Goal: Task Accomplishment & Management: Use online tool/utility

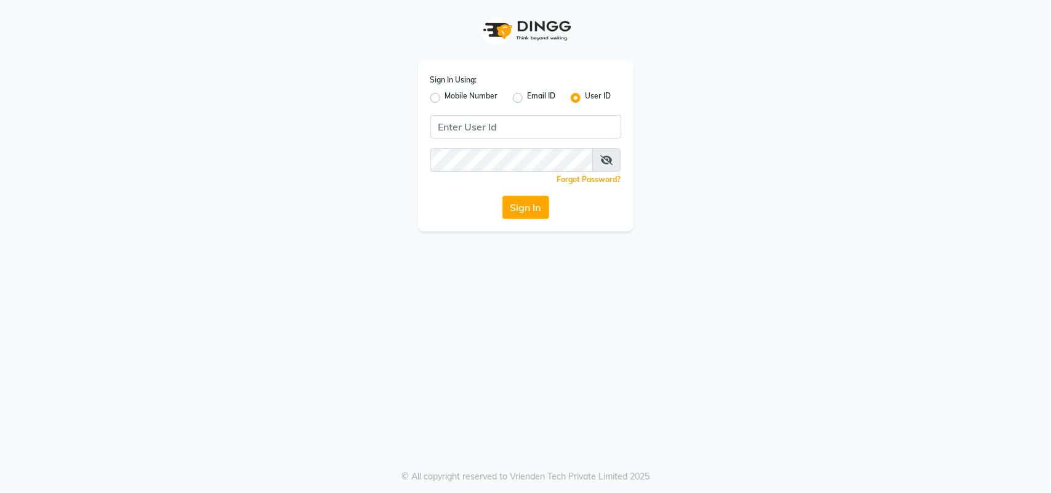
click at [577, 137] on div "Sign In Using: Mobile Number Email ID User ID Remember me Forgot Password? Sign…" at bounding box center [525, 146] width 215 height 171
click at [577, 125] on input "Username" at bounding box center [525, 126] width 191 height 23
type input "kefi"
click at [517, 209] on button "Sign In" at bounding box center [525, 207] width 47 height 23
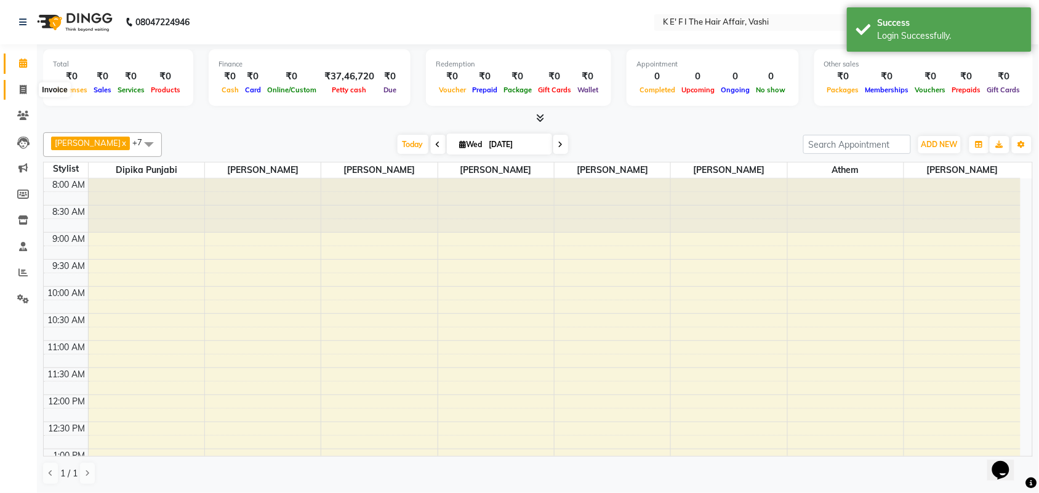
click at [25, 85] on icon at bounding box center [23, 89] width 7 height 9
select select "6025"
select select "service"
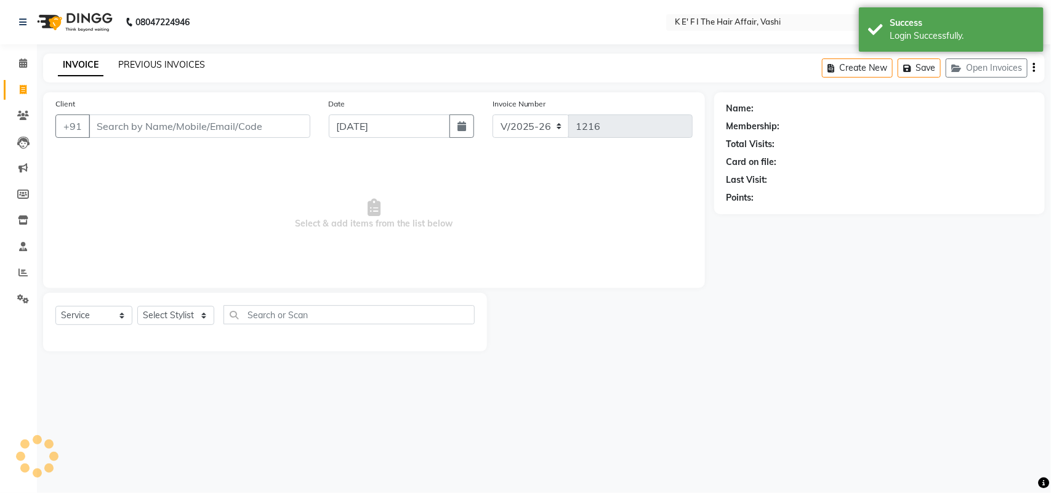
click at [188, 69] on link "PREVIOUS INVOICES" at bounding box center [161, 64] width 87 height 11
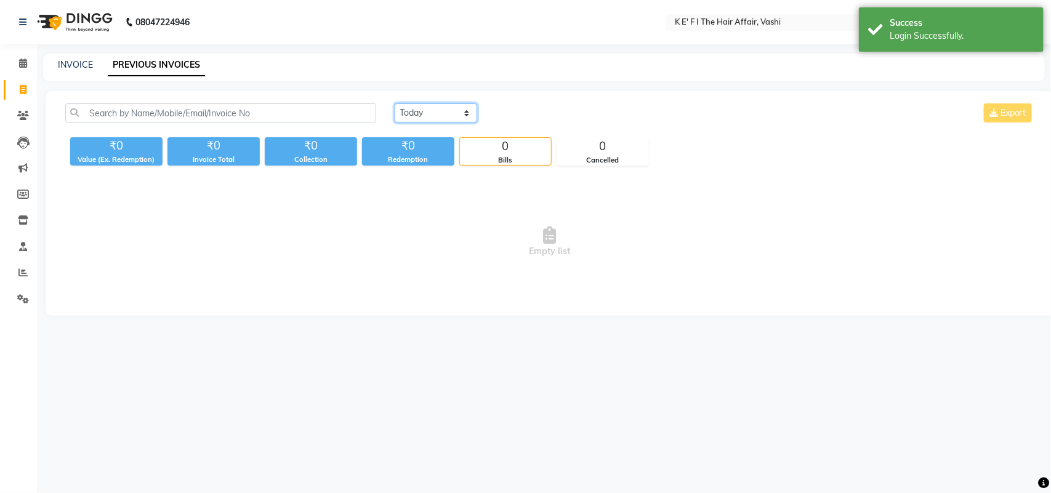
click at [432, 110] on select "[DATE] [DATE] Custom Range" at bounding box center [436, 112] width 82 height 19
select select "[DATE]"
click at [395, 103] on select "[DATE] [DATE] Custom Range" at bounding box center [436, 112] width 82 height 19
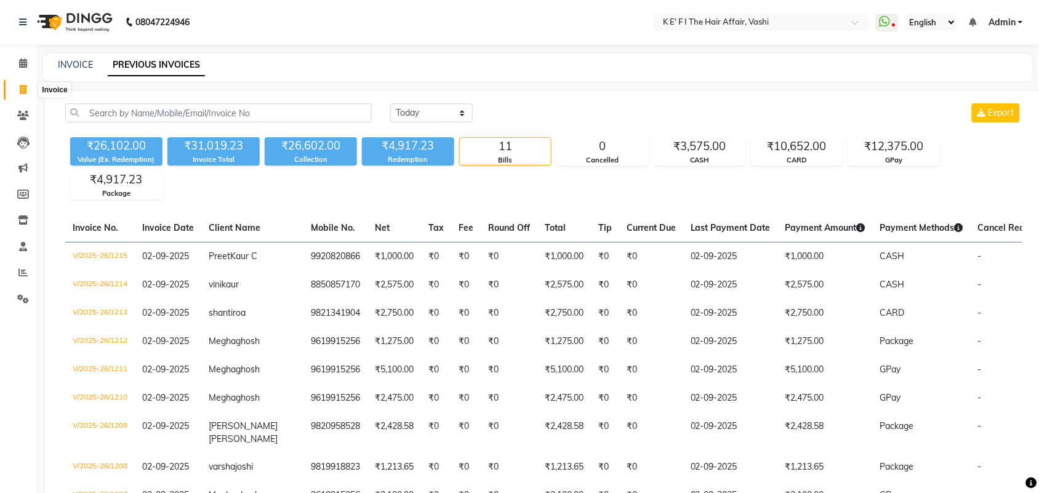
click at [20, 90] on icon at bounding box center [23, 89] width 7 height 9
select select "6025"
select select "service"
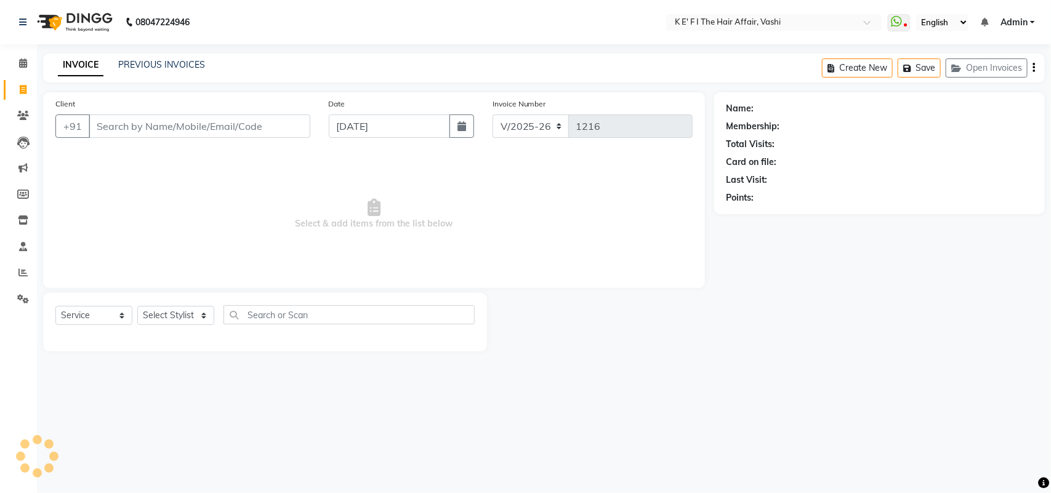
select select "43807"
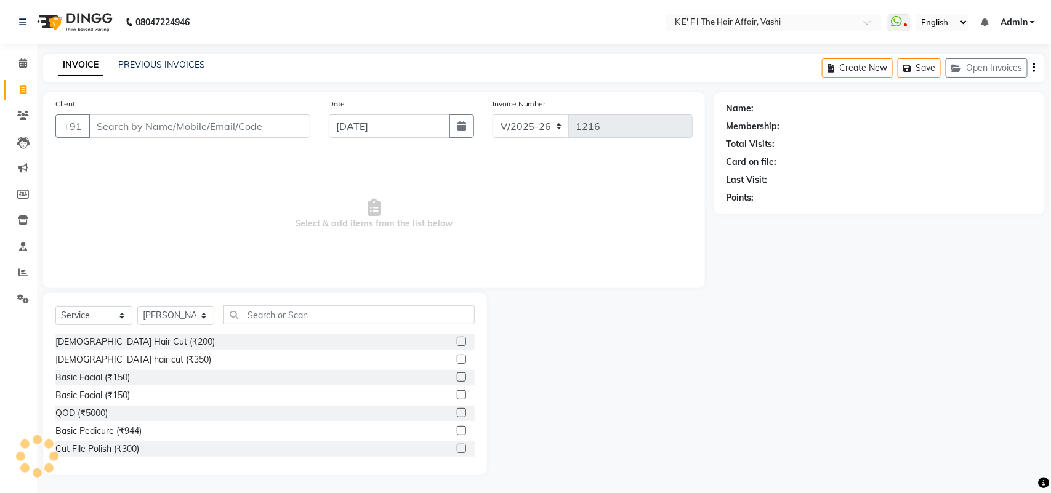
click at [116, 124] on input "Client" at bounding box center [200, 126] width 222 height 23
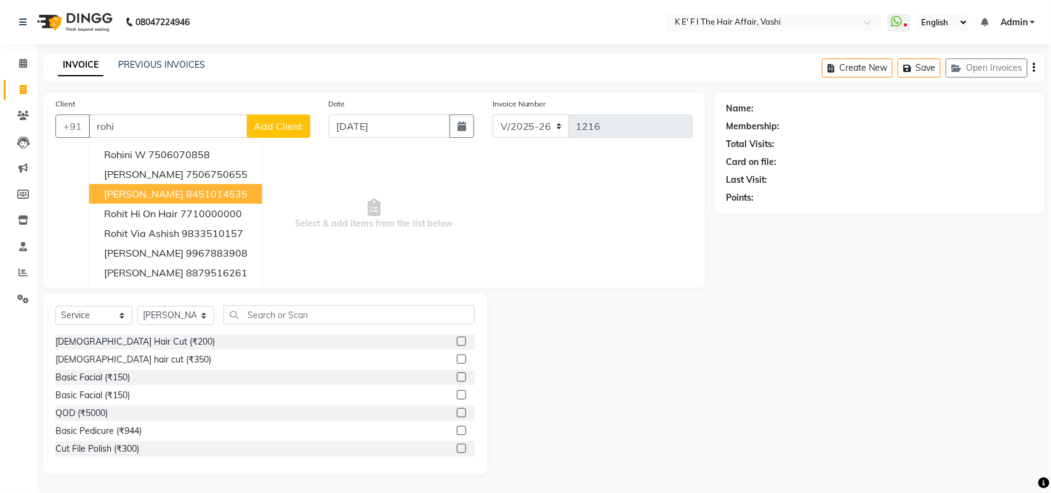
click at [223, 195] on button "[PERSON_NAME] 8451014535" at bounding box center [175, 194] width 173 height 20
type input "8451014535"
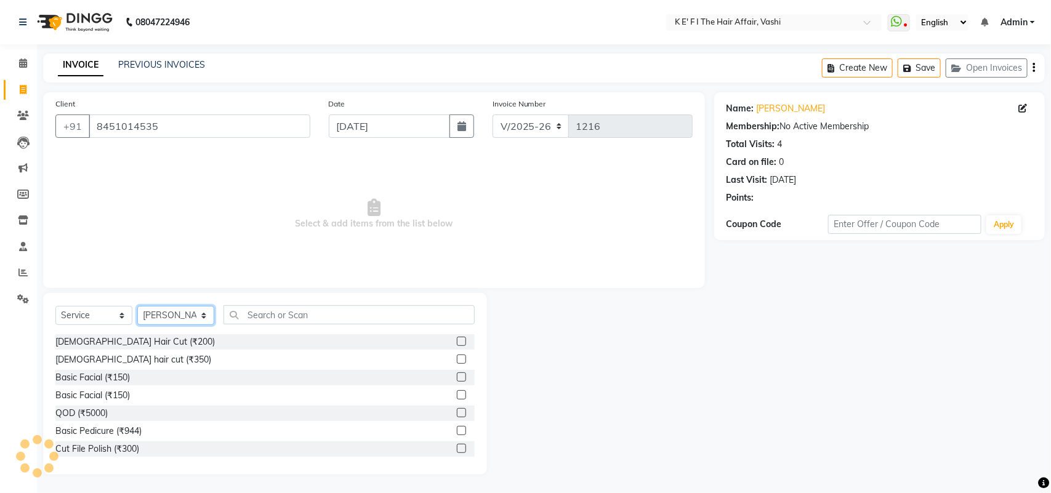
click at [195, 317] on select "Select Stylist aayaz [PERSON_NAME] [PERSON_NAME] Athem [PERSON_NAME] [PERSON_NA…" at bounding box center [175, 315] width 77 height 19
select select "85172"
click at [137, 306] on select "Select Stylist aayaz [PERSON_NAME] [PERSON_NAME] Athem [PERSON_NAME] [PERSON_NA…" at bounding box center [175, 315] width 77 height 19
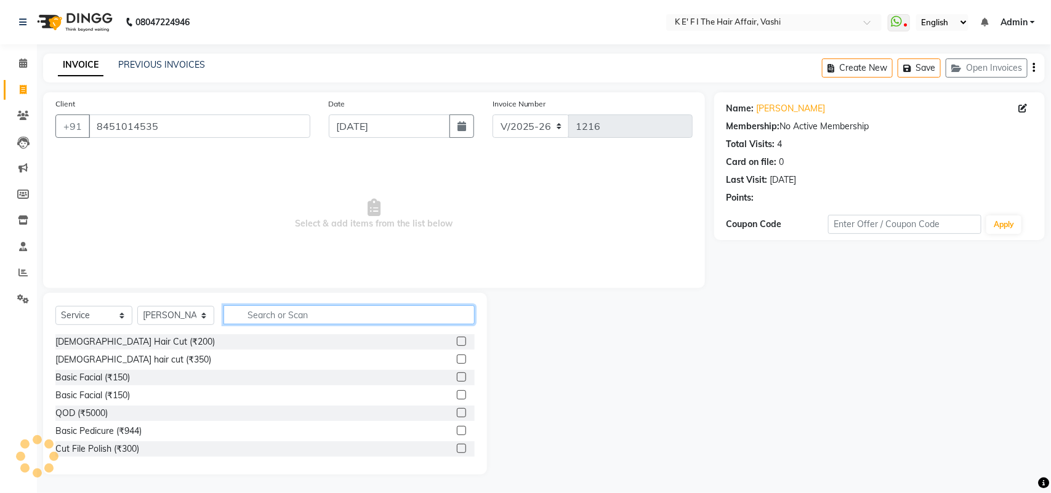
click at [272, 308] on input "text" at bounding box center [348, 314] width 251 height 19
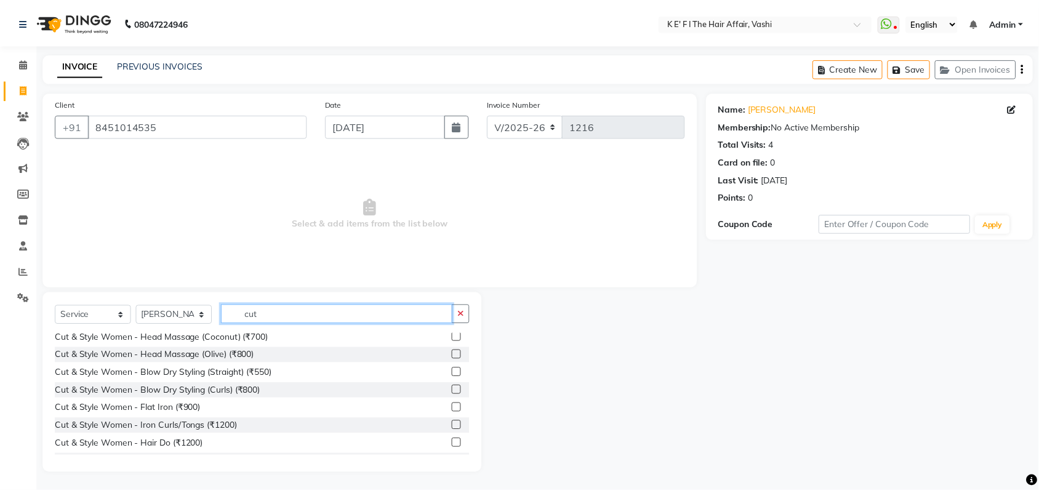
scroll to position [308, 0]
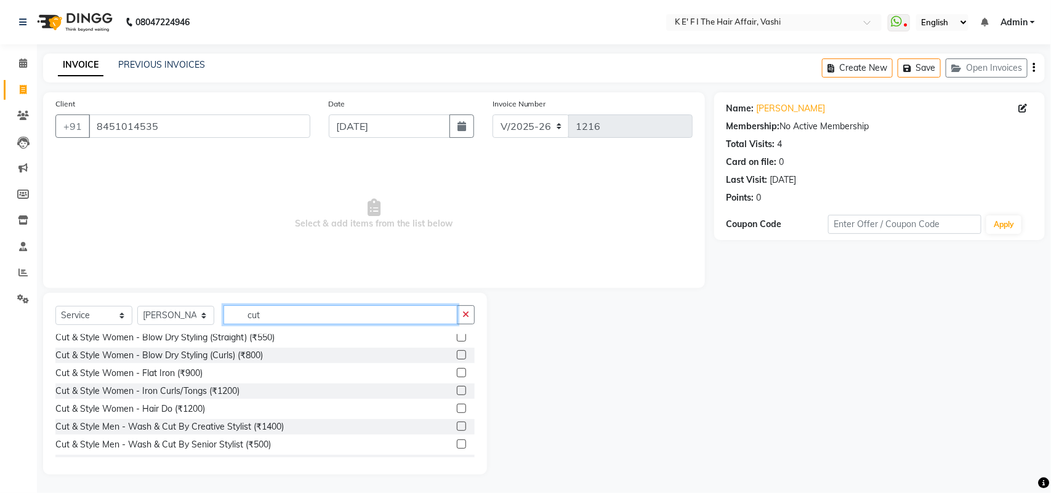
type input "cut"
click at [457, 442] on label at bounding box center [461, 444] width 9 height 9
click at [457, 442] on input "checkbox" at bounding box center [461, 445] width 8 height 8
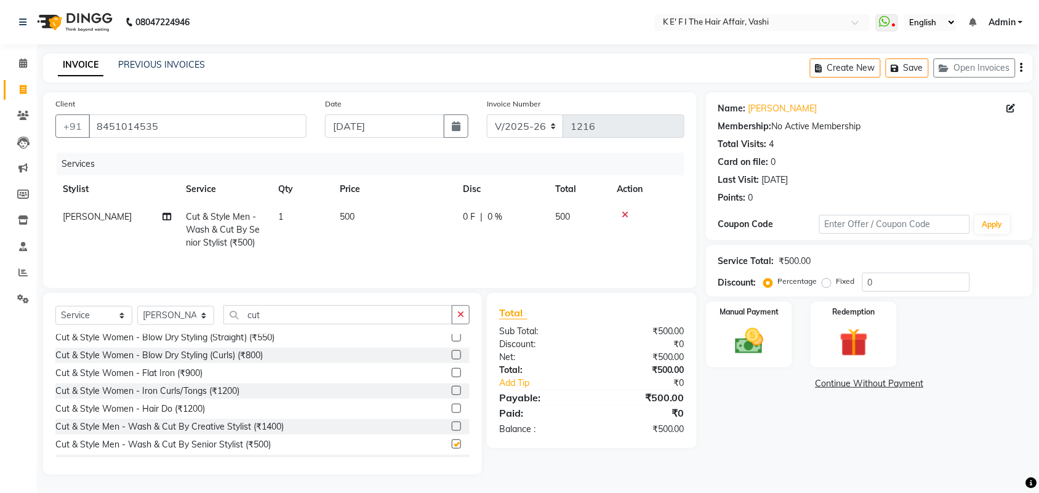
checkbox input "false"
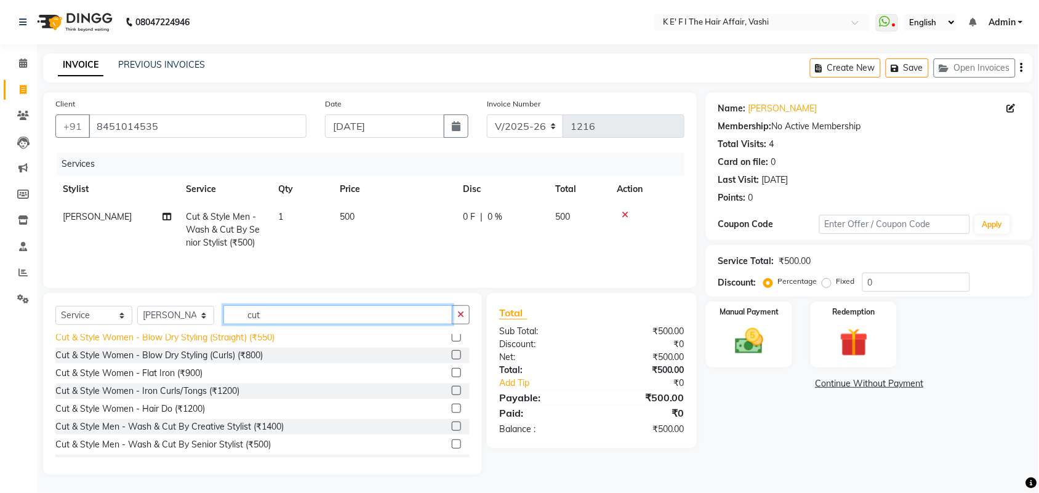
drag, startPoint x: 256, startPoint y: 318, endPoint x: 189, endPoint y: 342, distance: 71.5
click at [191, 342] on div "Select Service Product Membership Package Voucher Prepaid Gift Card Select Styl…" at bounding box center [262, 384] width 439 height 182
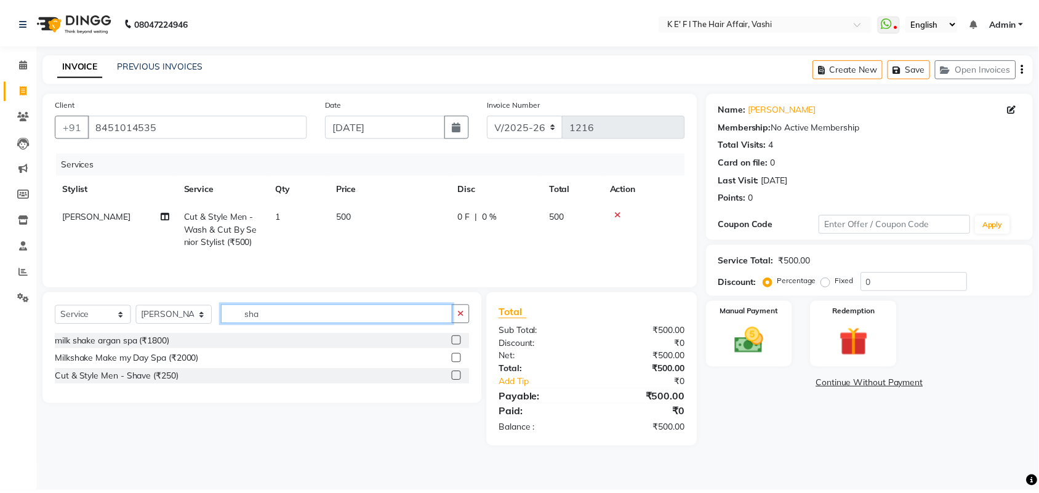
scroll to position [0, 0]
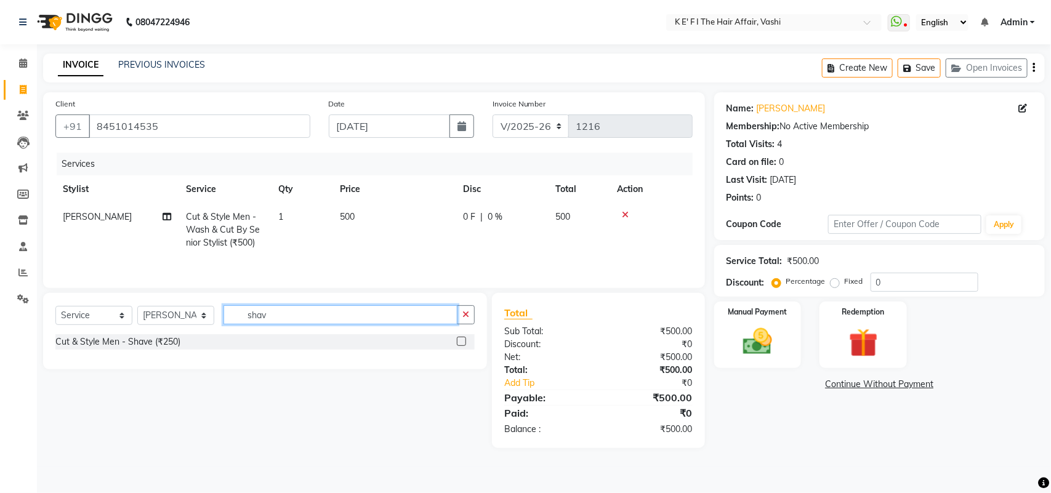
type input "shav"
click at [459, 345] on label at bounding box center [461, 341] width 9 height 9
click at [459, 345] on input "checkbox" at bounding box center [461, 342] width 8 height 8
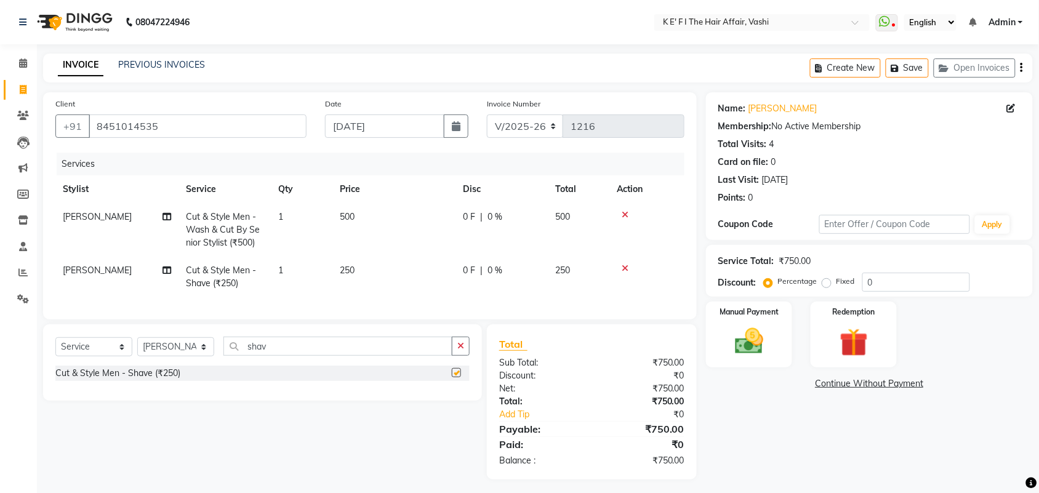
checkbox input "false"
click at [392, 257] on td "250" at bounding box center [393, 277] width 123 height 41
select select "85172"
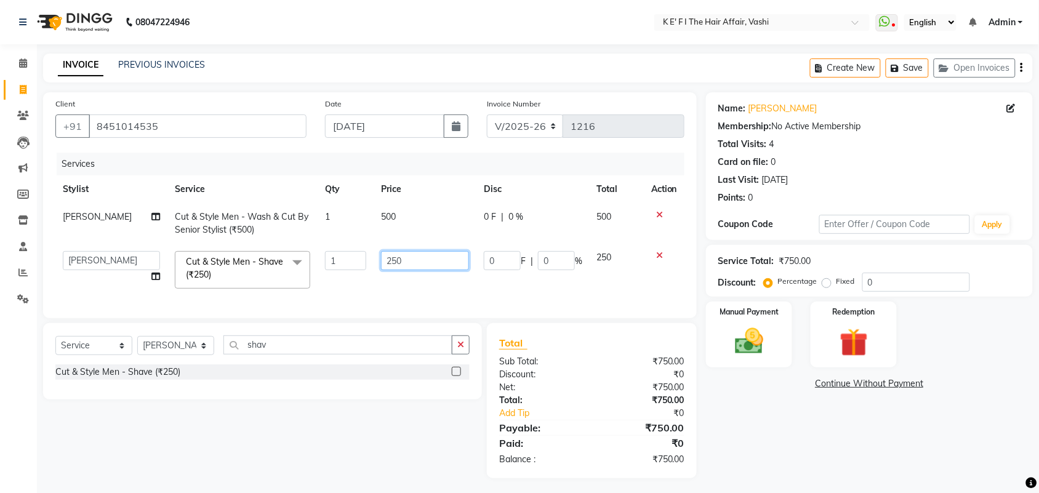
drag, startPoint x: 416, startPoint y: 251, endPoint x: 315, endPoint y: 289, distance: 108.2
click at [315, 289] on tr "aayaz [PERSON_NAME] [PERSON_NAME] Athem [PERSON_NAME] [PERSON_NAME] [PERSON_NAM…" at bounding box center [369, 270] width 629 height 52
type input "300"
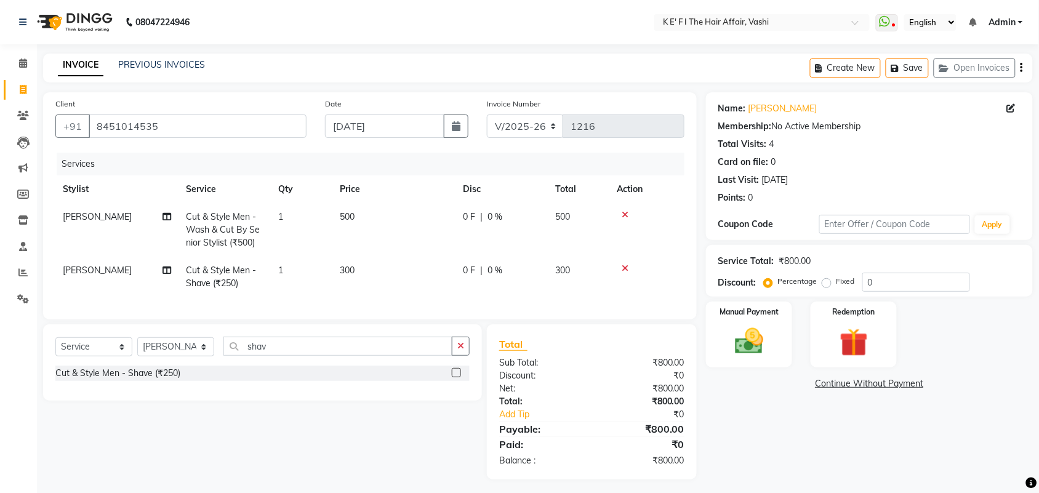
click at [397, 222] on td "500" at bounding box center [393, 230] width 123 height 54
select select "85172"
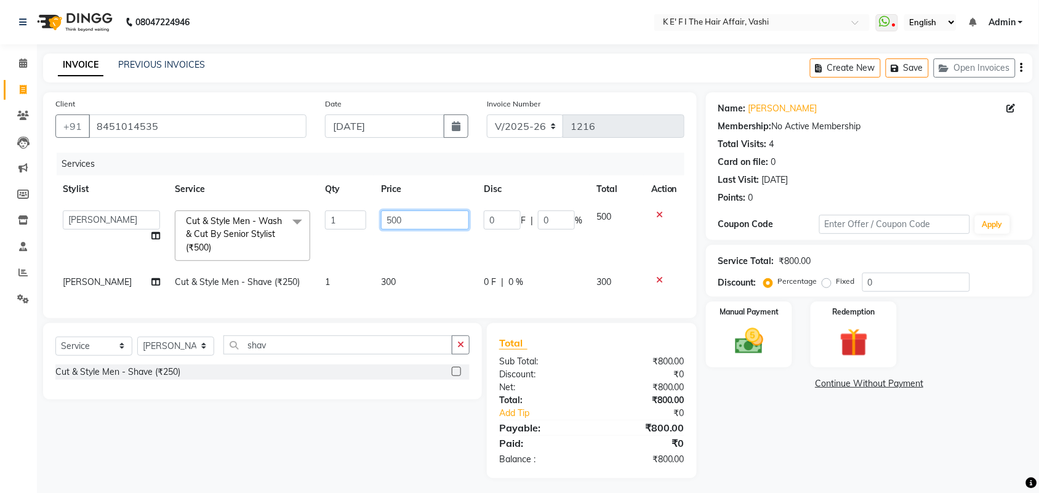
drag, startPoint x: 404, startPoint y: 216, endPoint x: 357, endPoint y: 238, distance: 51.8
click at [357, 238] on tr "aayaz [PERSON_NAME] [PERSON_NAME] Athem [PERSON_NAME] [PERSON_NAME] [PERSON_NAM…" at bounding box center [369, 235] width 629 height 65
type input "600"
drag, startPoint x: 401, startPoint y: 255, endPoint x: 391, endPoint y: 260, distance: 11.0
click at [399, 247] on td "600" at bounding box center [425, 235] width 103 height 65
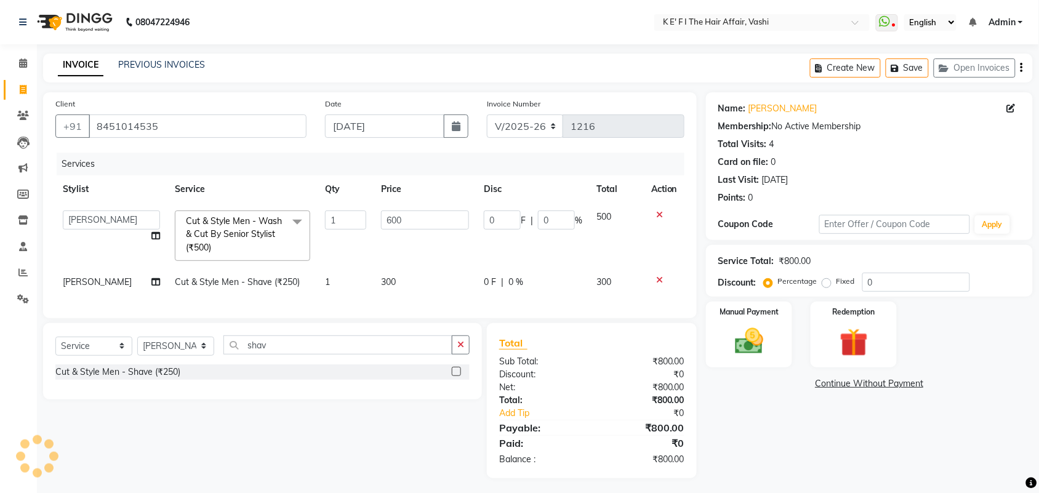
select select "85172"
click at [745, 364] on div "Manual Payment" at bounding box center [749, 334] width 90 height 69
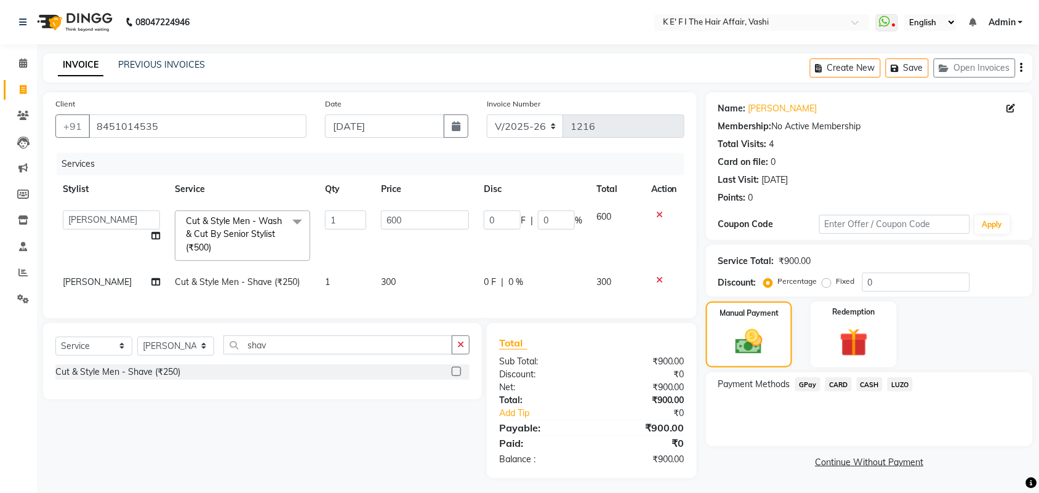
click at [838, 391] on span "CARD" at bounding box center [839, 384] width 26 height 14
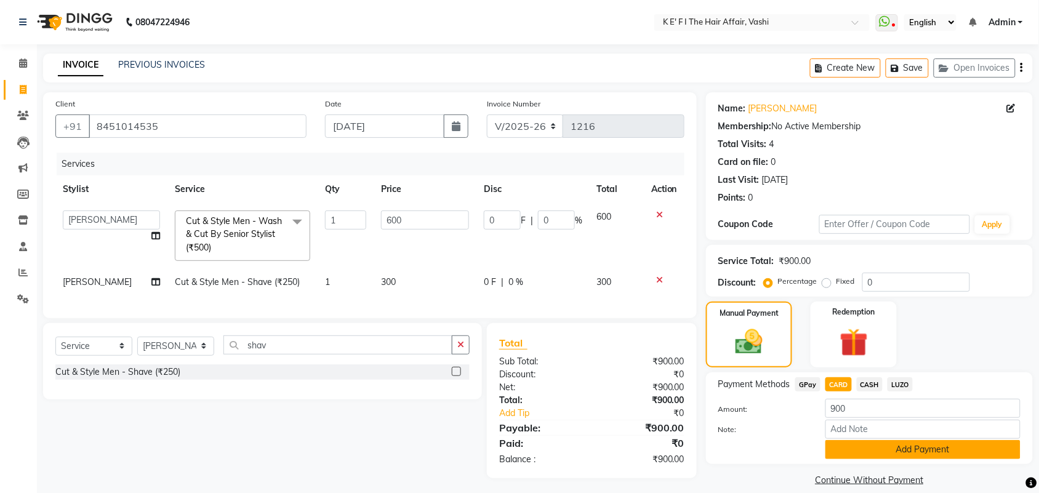
click at [851, 452] on button "Add Payment" at bounding box center [923, 449] width 195 height 19
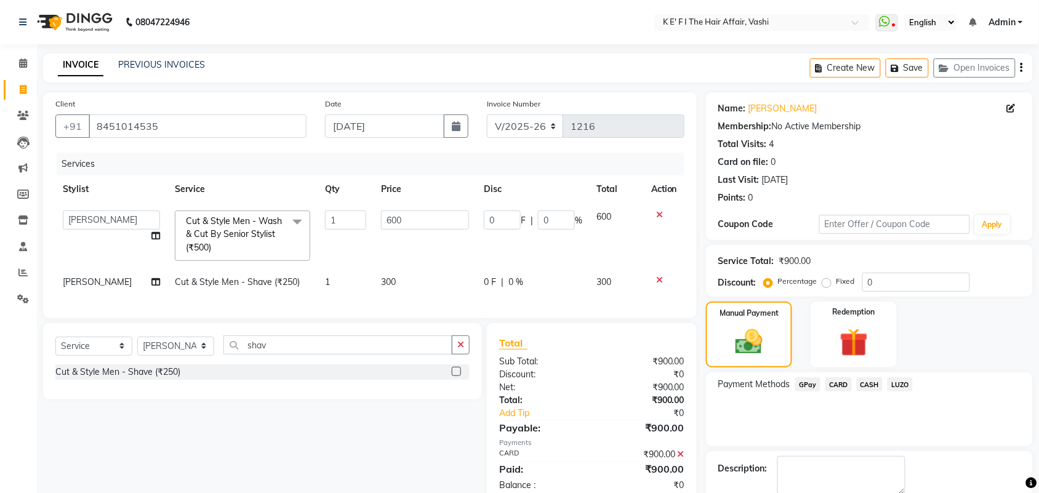
scroll to position [66, 0]
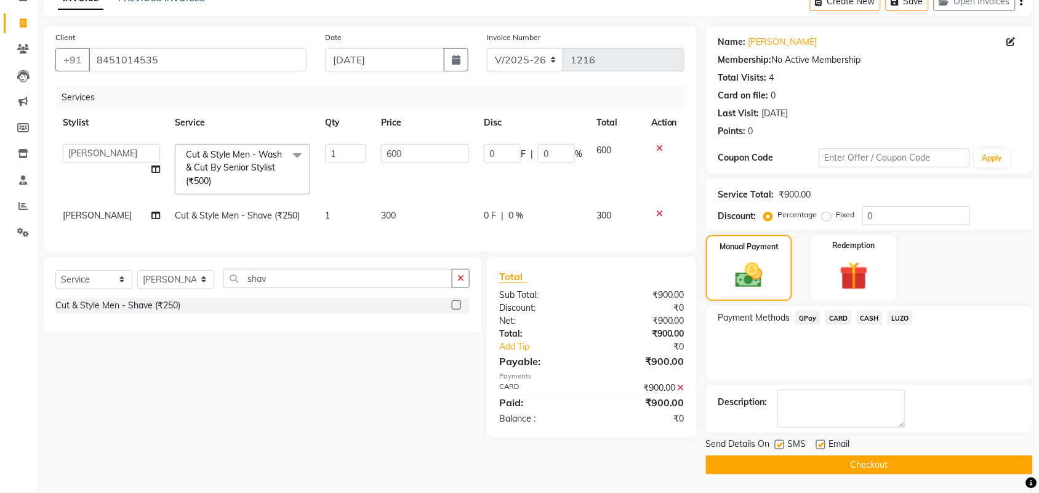
click at [825, 444] on label at bounding box center [820, 444] width 9 height 9
click at [824, 444] on input "checkbox" at bounding box center [820, 445] width 8 height 8
checkbox input "false"
click at [779, 447] on label at bounding box center [779, 444] width 9 height 9
click at [779, 447] on input "checkbox" at bounding box center [779, 445] width 8 height 8
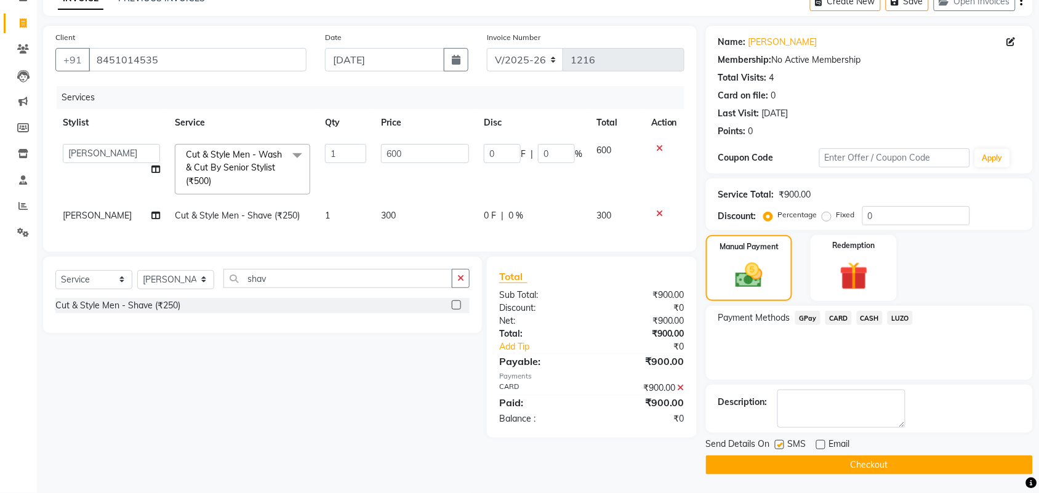
checkbox input "false"
click at [787, 457] on button "Checkout" at bounding box center [869, 465] width 327 height 19
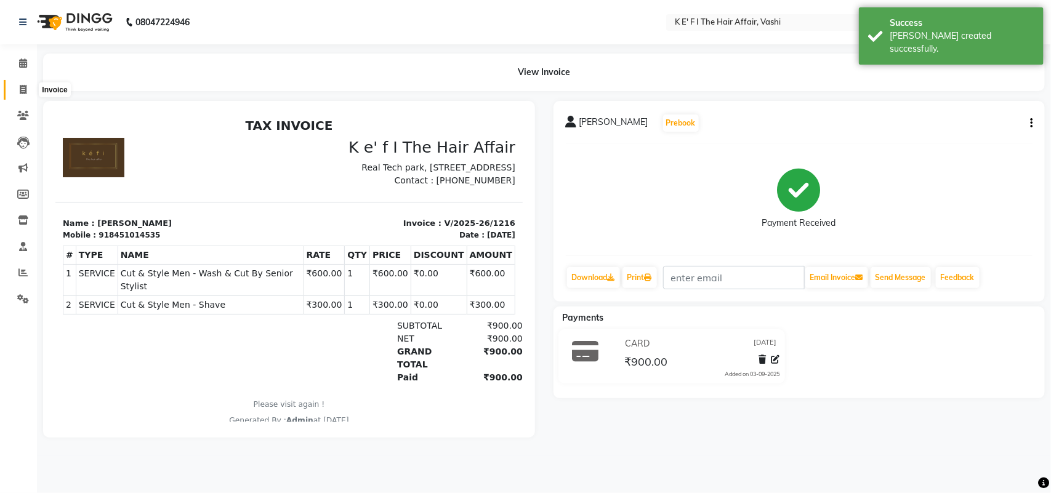
drag, startPoint x: 18, startPoint y: 87, endPoint x: 68, endPoint y: 97, distance: 50.7
click at [18, 87] on span at bounding box center [23, 90] width 22 height 14
select select "6025"
select select "service"
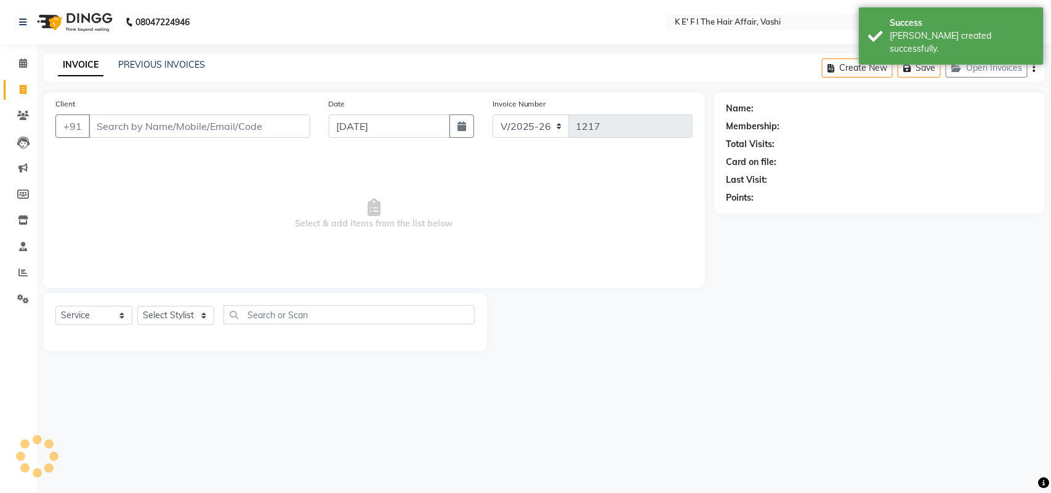
click at [120, 126] on input "Client" at bounding box center [200, 126] width 222 height 23
type input "v"
select select "43807"
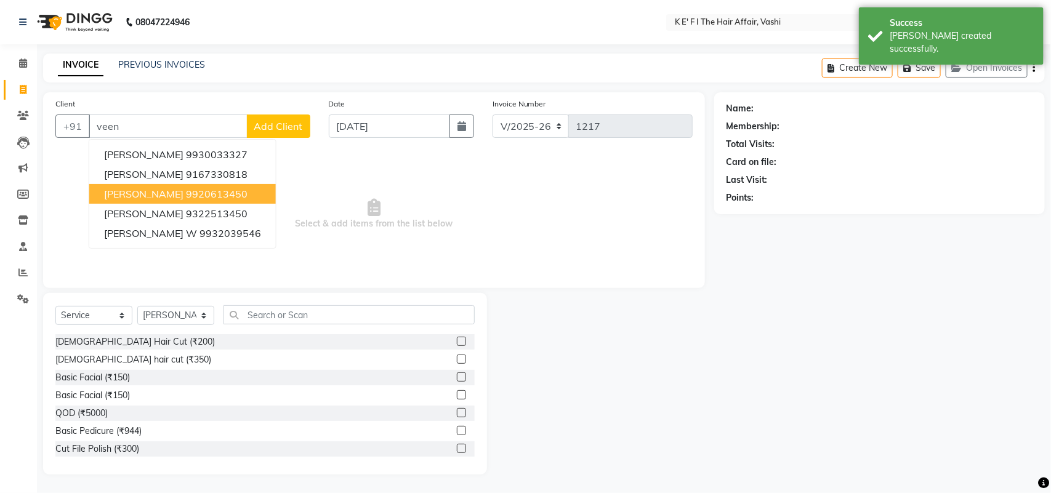
click at [162, 192] on span "[PERSON_NAME]" at bounding box center [143, 194] width 79 height 12
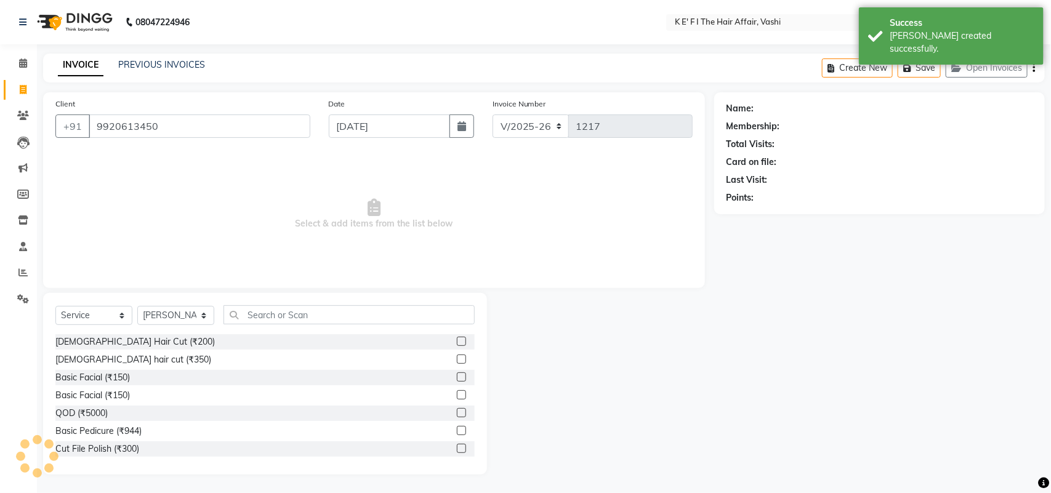
type input "9920613450"
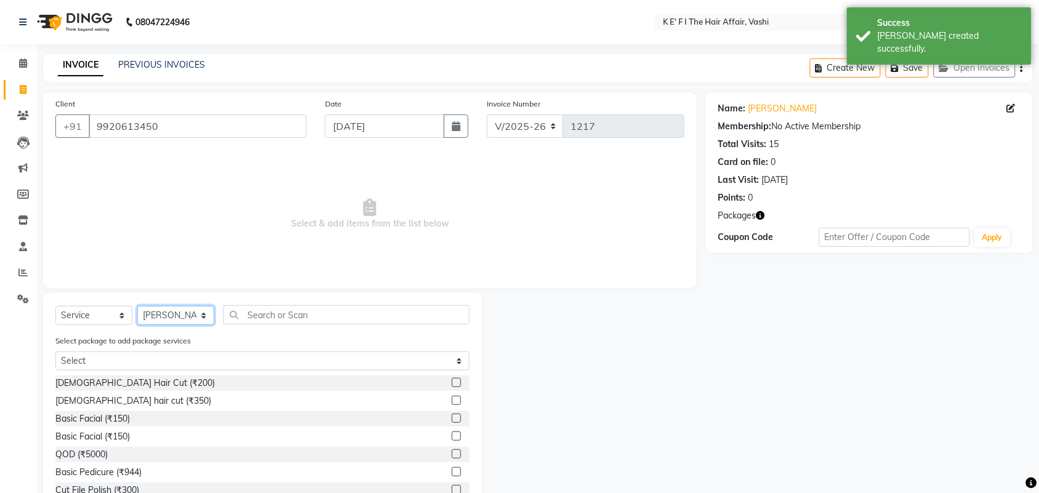
click at [179, 315] on select "Select Stylist aayaz [PERSON_NAME] [PERSON_NAME] Athem [PERSON_NAME] [PERSON_NA…" at bounding box center [175, 315] width 77 height 19
click at [243, 294] on div "Select Service Product Membership Package Voucher Prepaid Gift Card Select Styl…" at bounding box center [262, 404] width 439 height 223
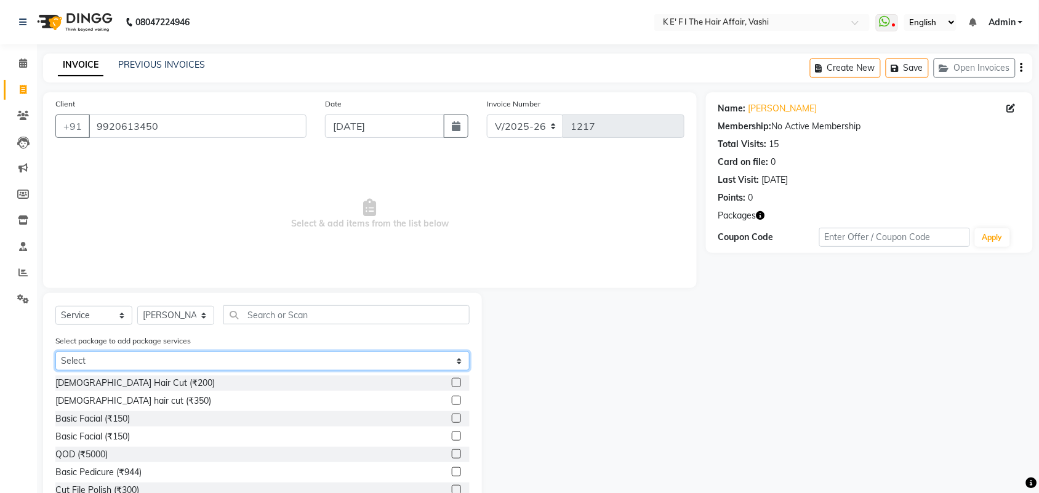
click at [245, 358] on select "Select Root Touch up 5+2" at bounding box center [262, 361] width 414 height 19
select select "1: Object"
click at [55, 352] on select "Select Root Touch up 5+2" at bounding box center [262, 361] width 414 height 19
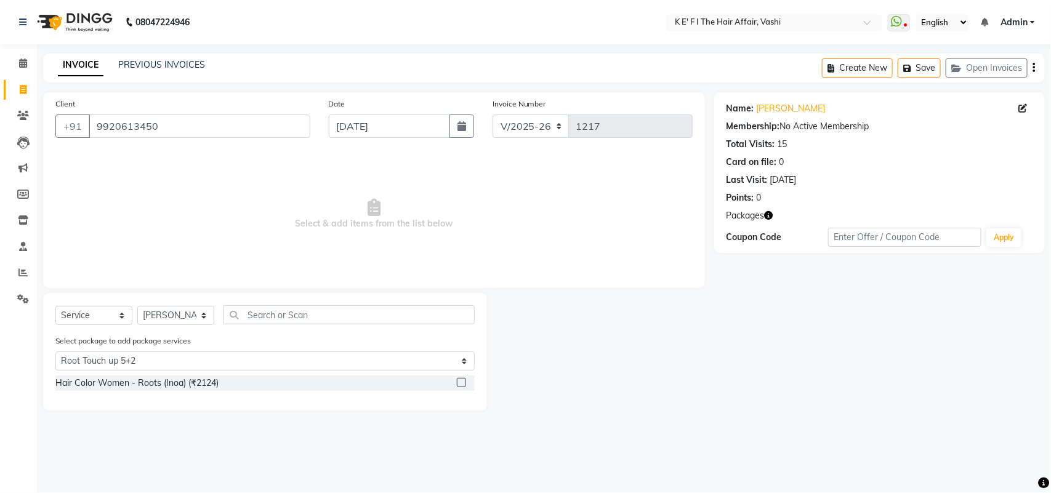
click at [459, 382] on label at bounding box center [461, 382] width 9 height 9
click at [459, 382] on input "checkbox" at bounding box center [461, 383] width 8 height 8
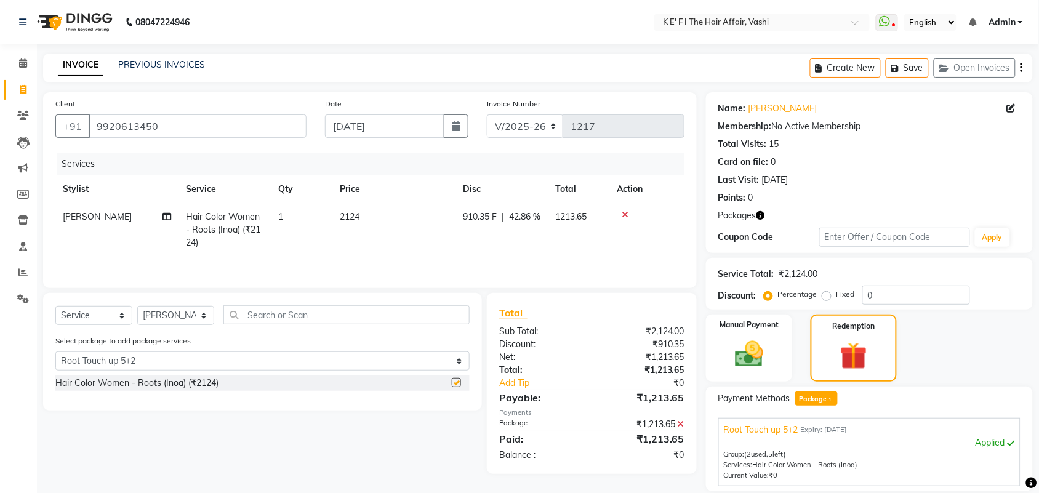
checkbox input "false"
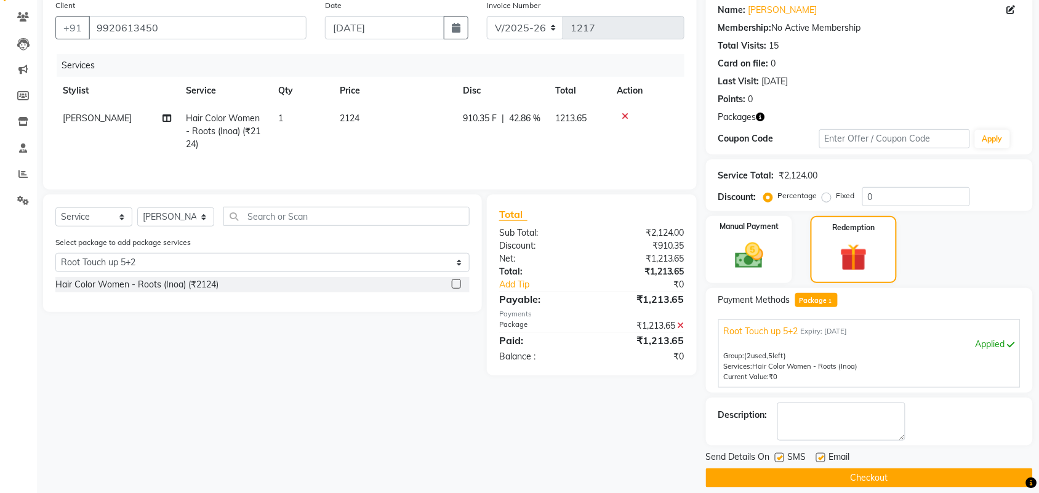
scroll to position [111, 0]
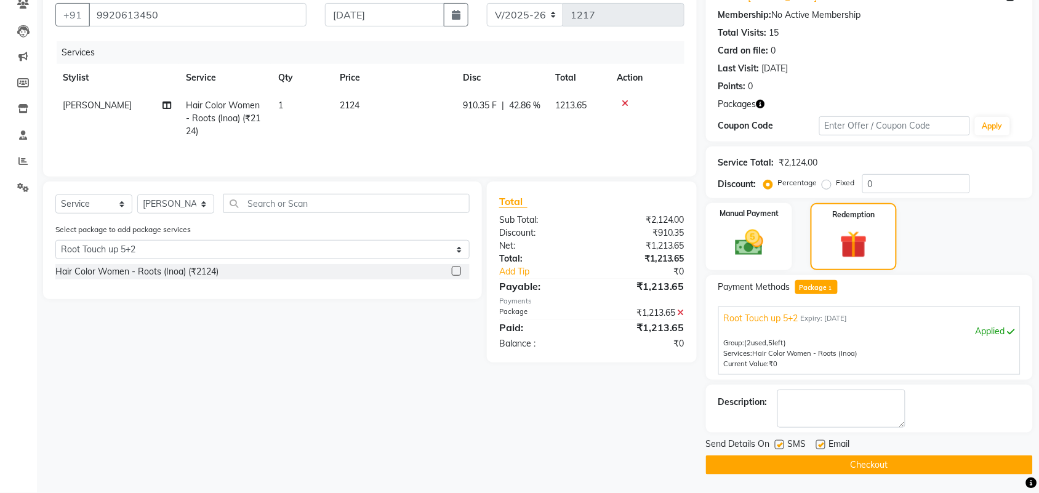
click at [817, 444] on label at bounding box center [820, 444] width 9 height 9
click at [817, 444] on input "checkbox" at bounding box center [820, 445] width 8 height 8
checkbox input "false"
click at [778, 460] on button "Checkout" at bounding box center [869, 465] width 327 height 19
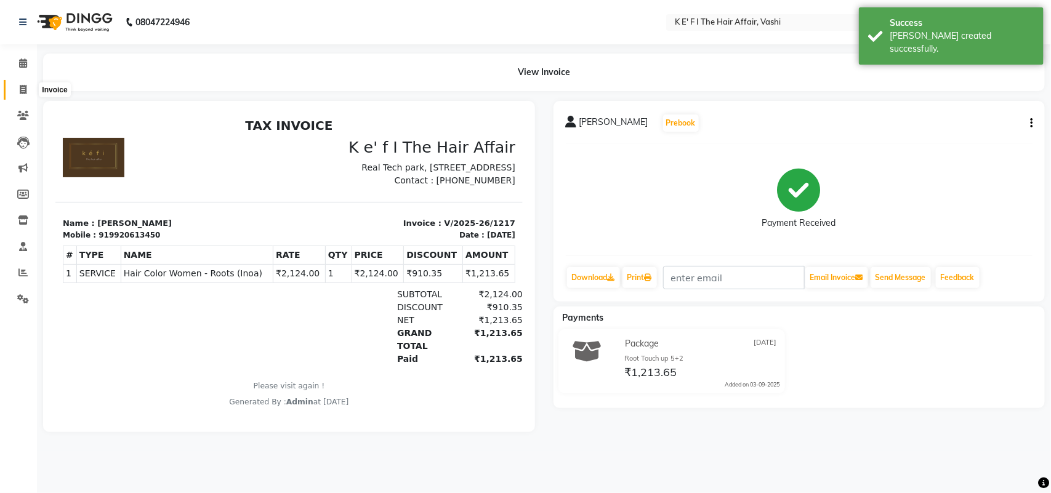
click at [16, 87] on span at bounding box center [23, 90] width 22 height 14
select select "service"
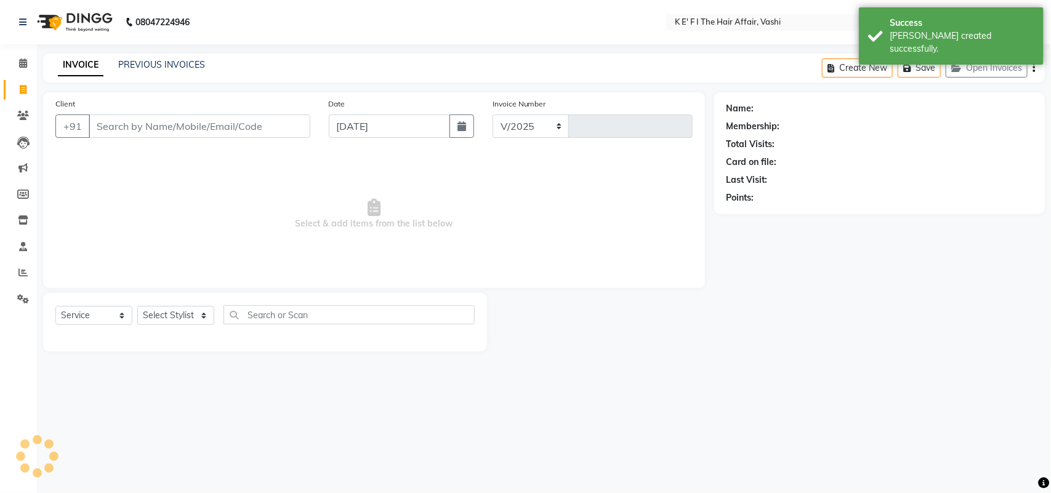
select select "6025"
type input "1218"
select select "43807"
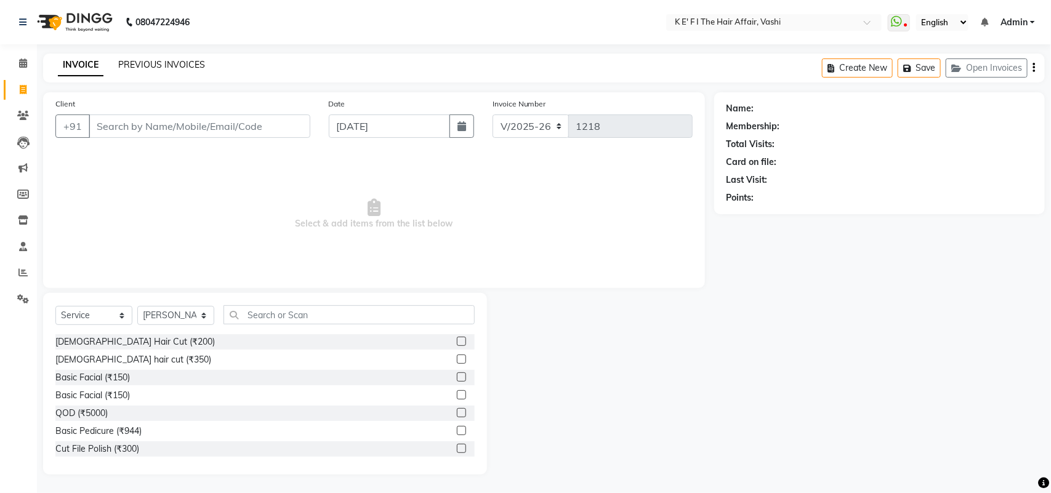
click at [177, 59] on link "PREVIOUS INVOICES" at bounding box center [161, 64] width 87 height 11
